Goal: Find specific page/section: Find specific page/section

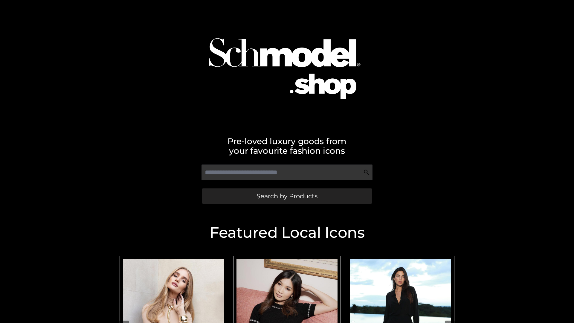
click at [287, 196] on span "Search by Products" at bounding box center [286, 196] width 61 height 6
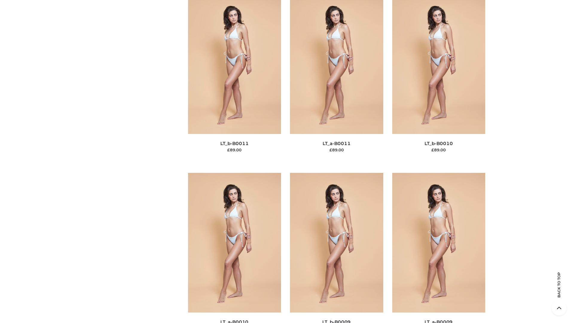
scroll to position [2685, 0]
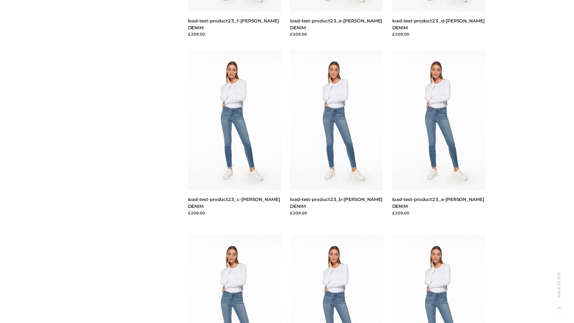
scroll to position [524, 0]
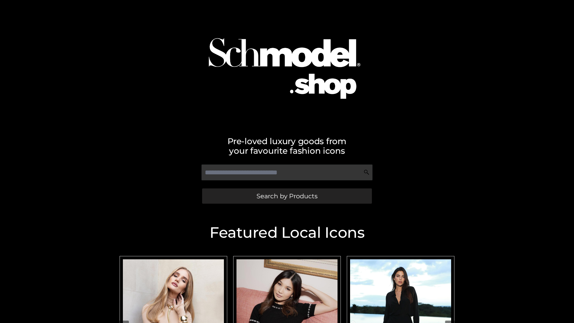
click at [287, 196] on span "Search by Products" at bounding box center [286, 196] width 61 height 6
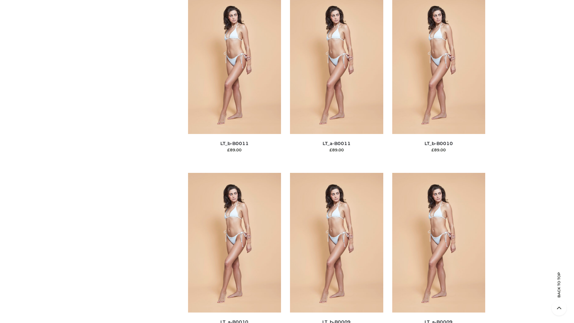
scroll to position [2685, 0]
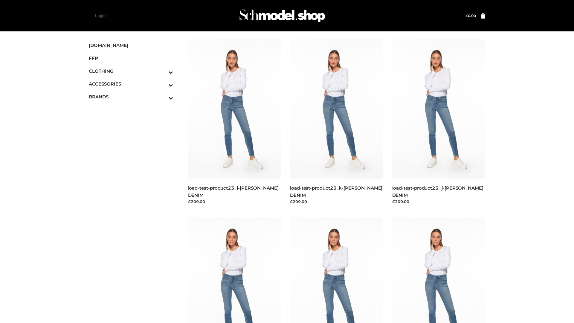
scroll to position [524, 0]
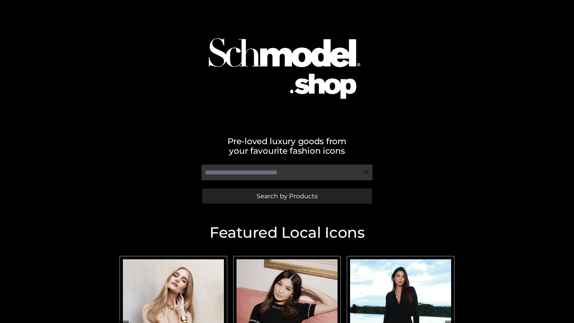
click at [287, 196] on span "Search by Products" at bounding box center [286, 196] width 61 height 6
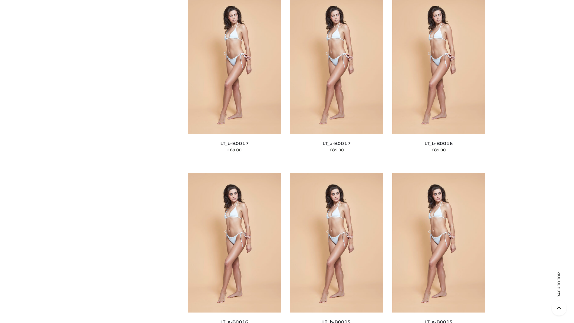
scroll to position [1965, 0]
